Goal: Communication & Community: Answer question/provide support

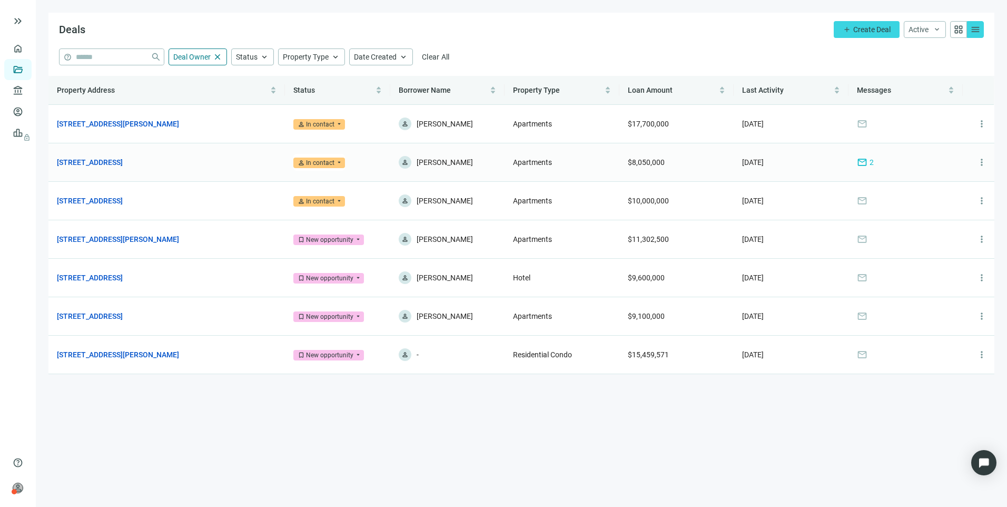
click at [861, 162] on span "mail" at bounding box center [862, 162] width 11 height 11
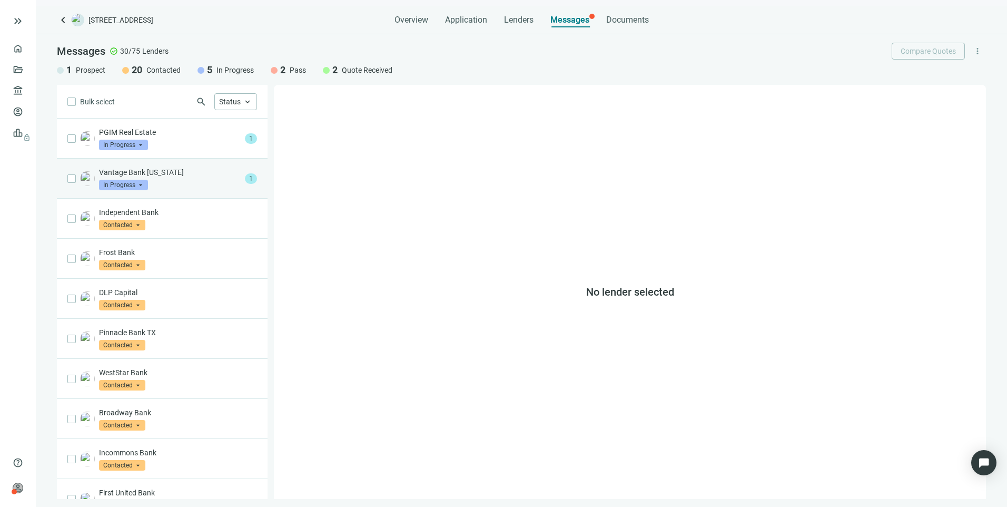
click at [190, 189] on div "Vantage Bank [US_STATE] In Progress arrow_drop_down" at bounding box center [170, 178] width 142 height 23
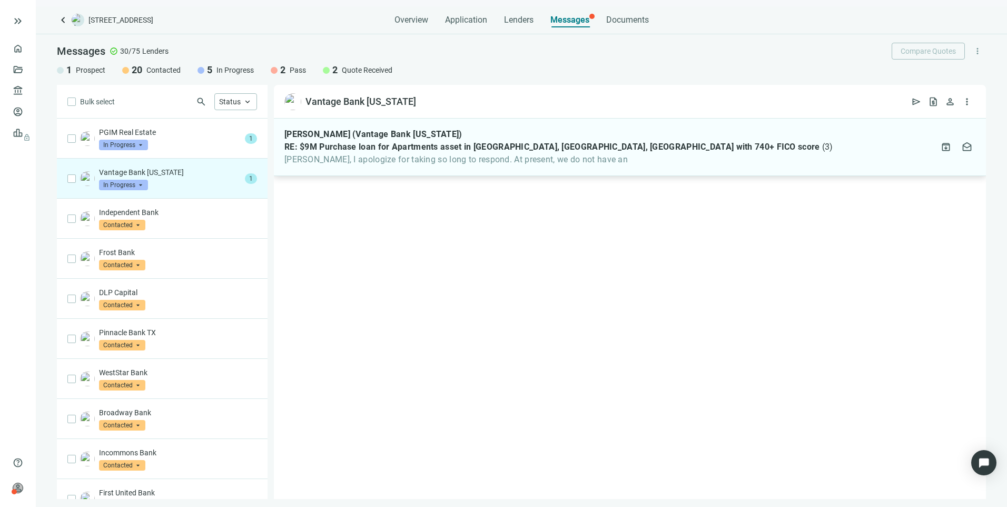
click at [350, 155] on span "[PERSON_NAME], I apologize for taking so long to respond. At present, we do not…" at bounding box center [559, 159] width 549 height 11
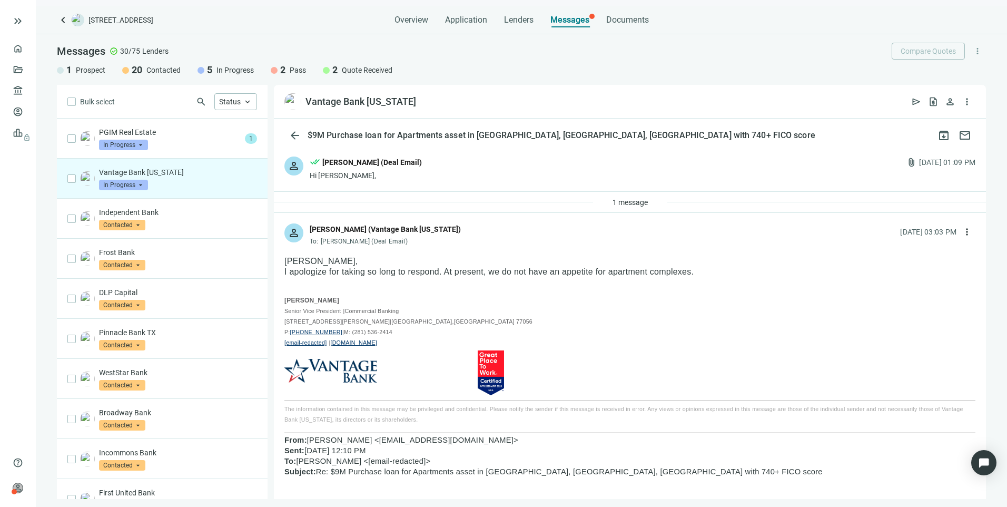
click at [135, 187] on span "In Progress" at bounding box center [123, 185] width 49 height 11
click at [116, 300] on span "Pass" at bounding box center [121, 298] width 23 height 11
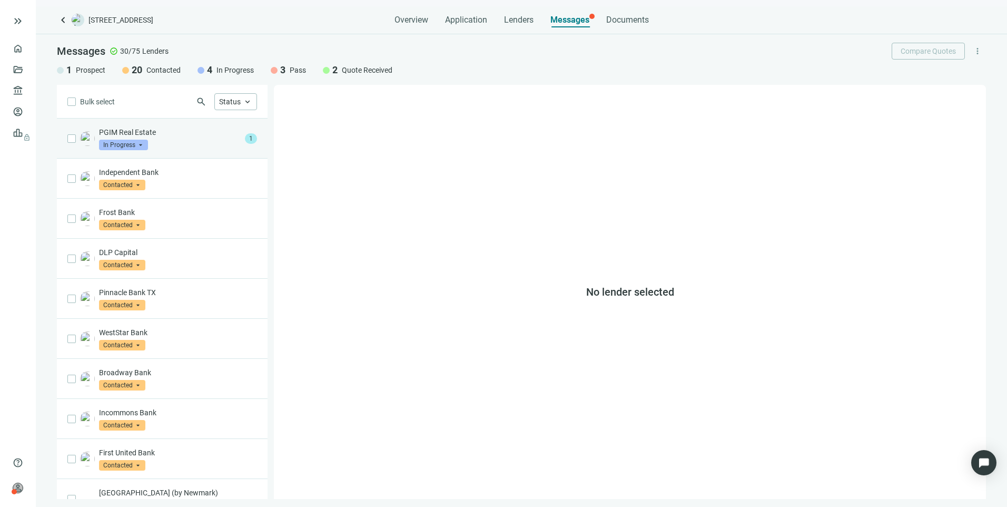
click at [182, 141] on div "PGIM Real Estate In Progress arrow_drop_down" at bounding box center [170, 138] width 142 height 23
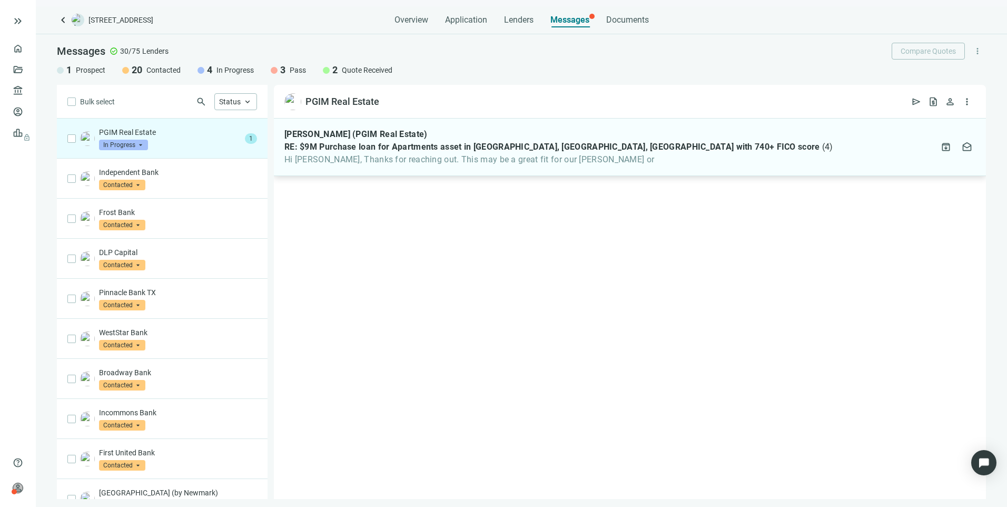
click at [354, 168] on div "[PERSON_NAME] (PGIM Real Estate) RE: $9M Purchase loan for Apartments asset in …" at bounding box center [630, 147] width 712 height 57
